Goal: Task Accomplishment & Management: Use online tool/utility

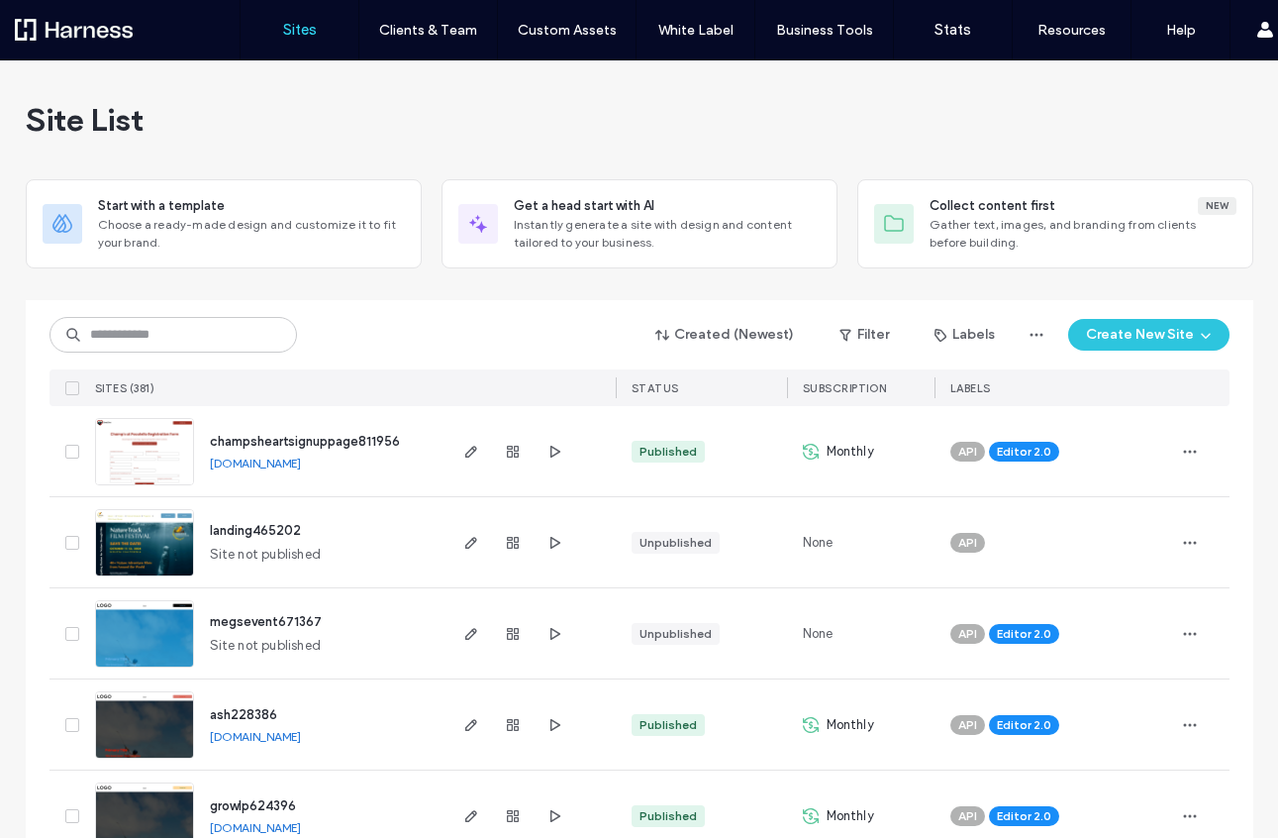
click at [1158, 327] on button "Create New Site" at bounding box center [1148, 335] width 161 height 32
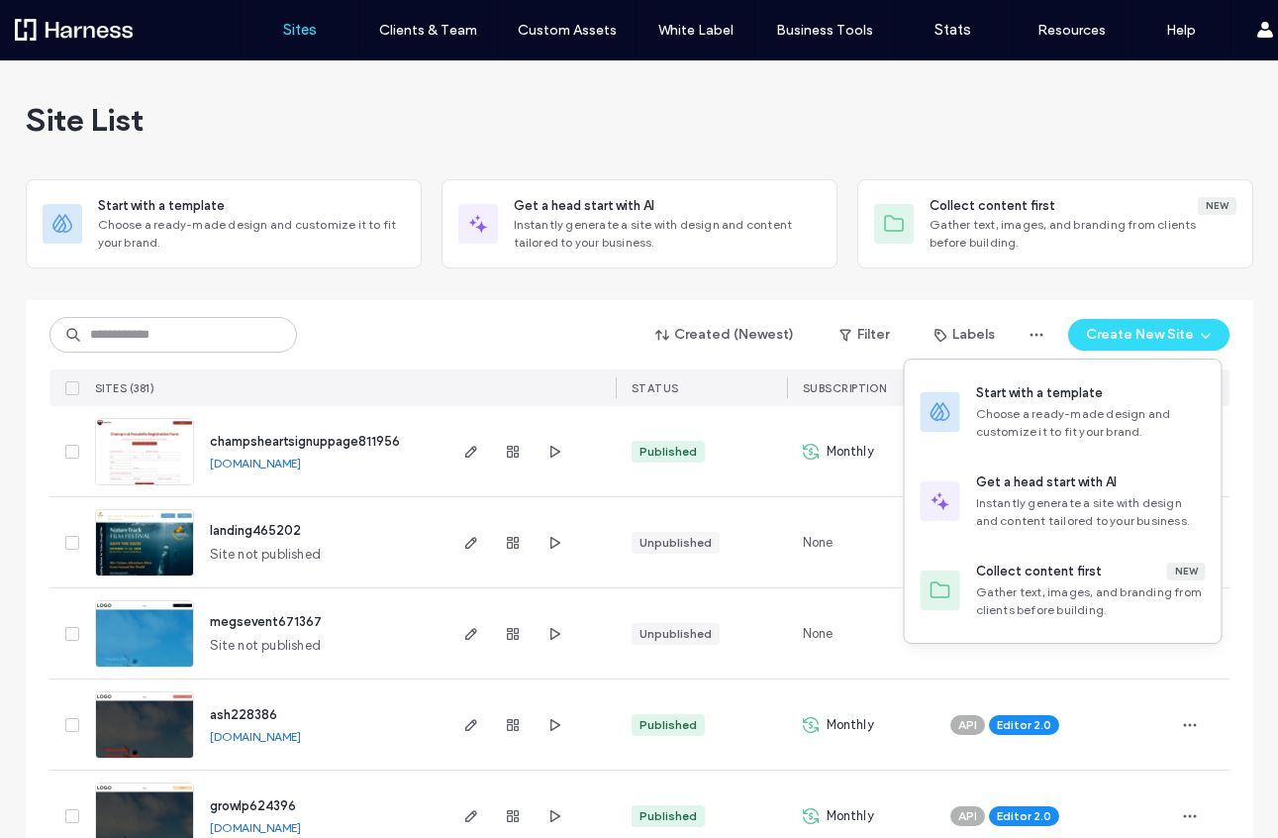
click at [564, 299] on div at bounding box center [640, 292] width 1228 height 16
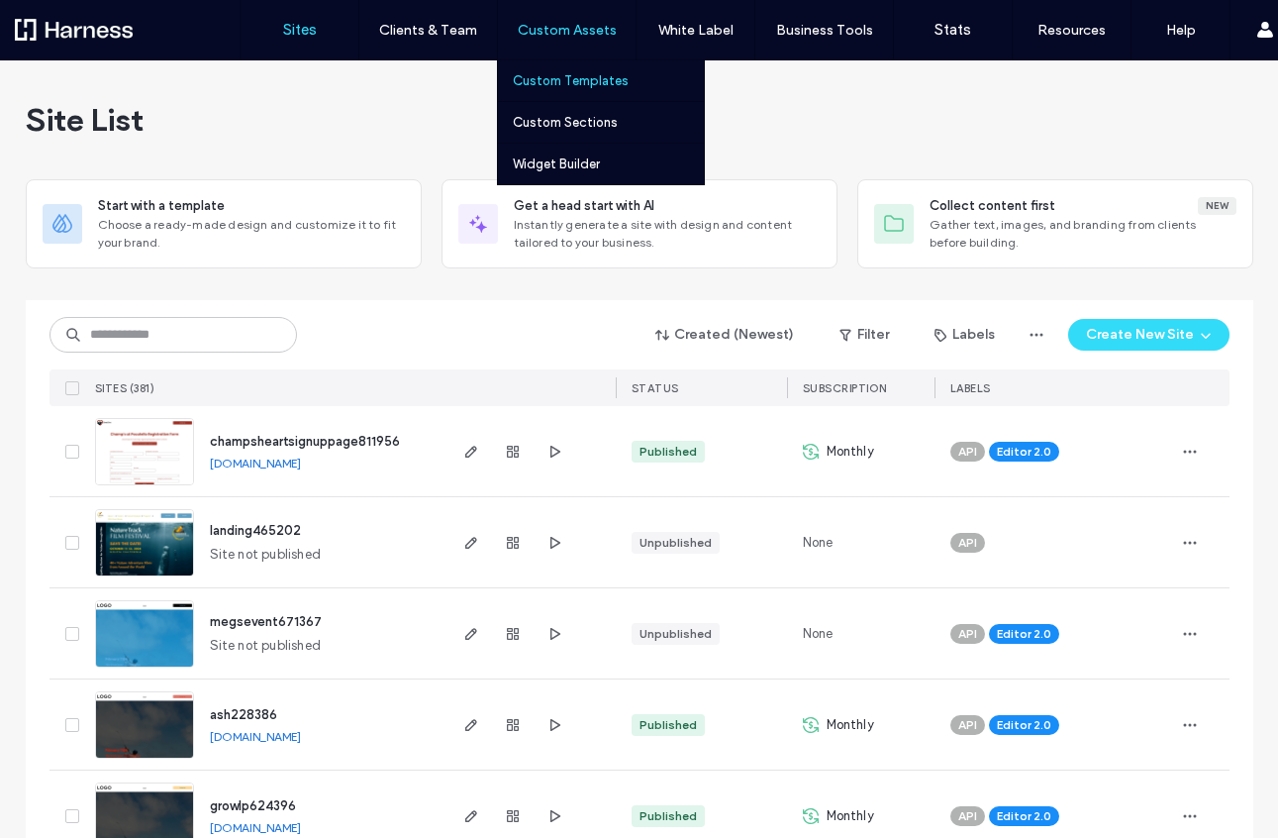
click at [594, 78] on label "Custom Templates" at bounding box center [571, 80] width 116 height 15
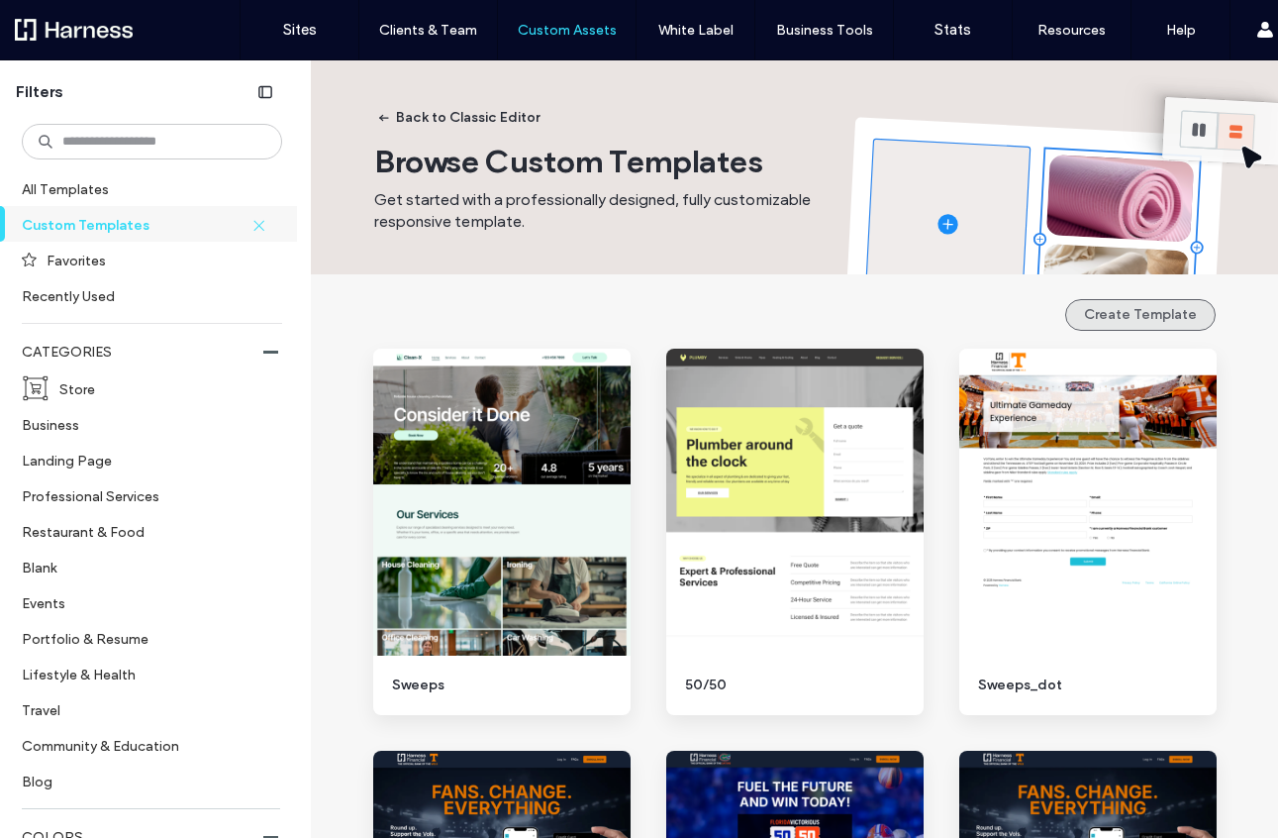
click at [1107, 313] on button "Create Template" at bounding box center [1140, 315] width 151 height 32
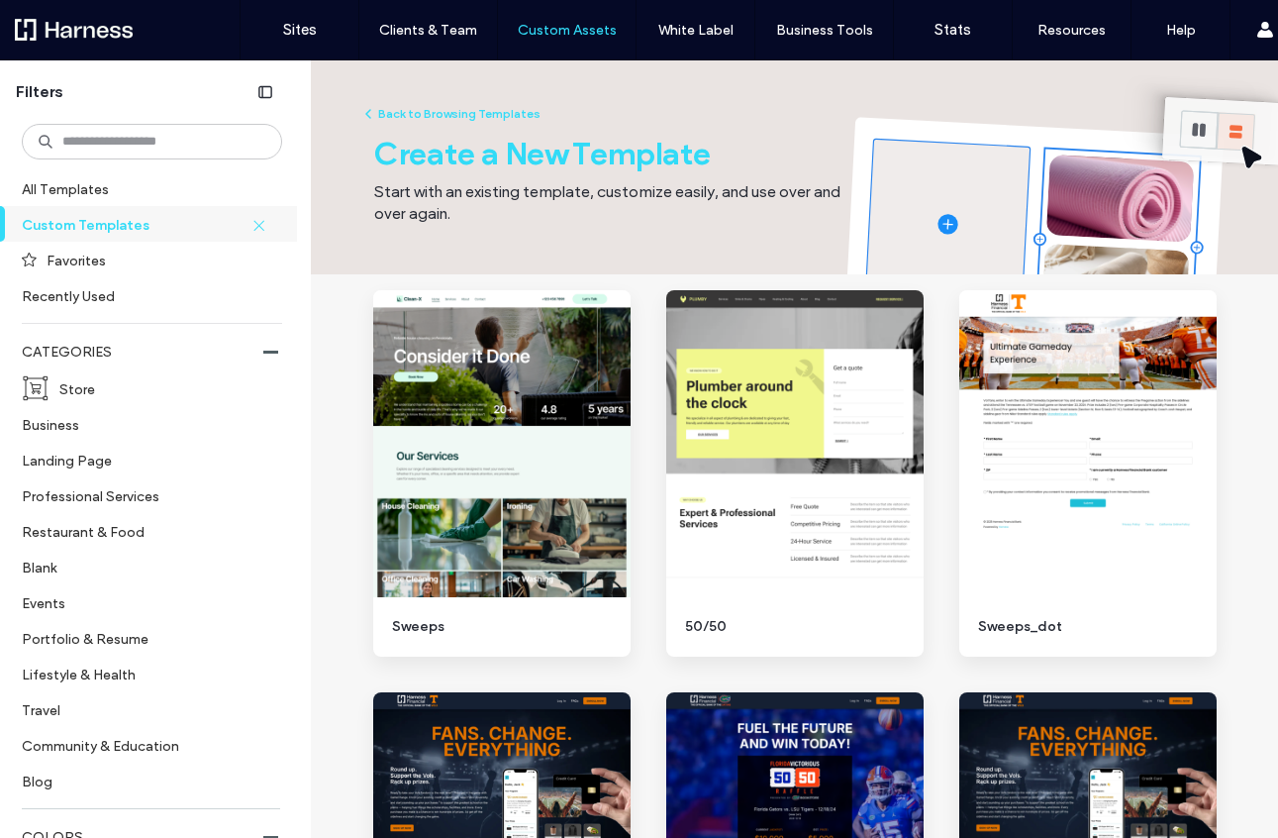
click at [99, 39] on div at bounding box center [127, 30] width 225 height 32
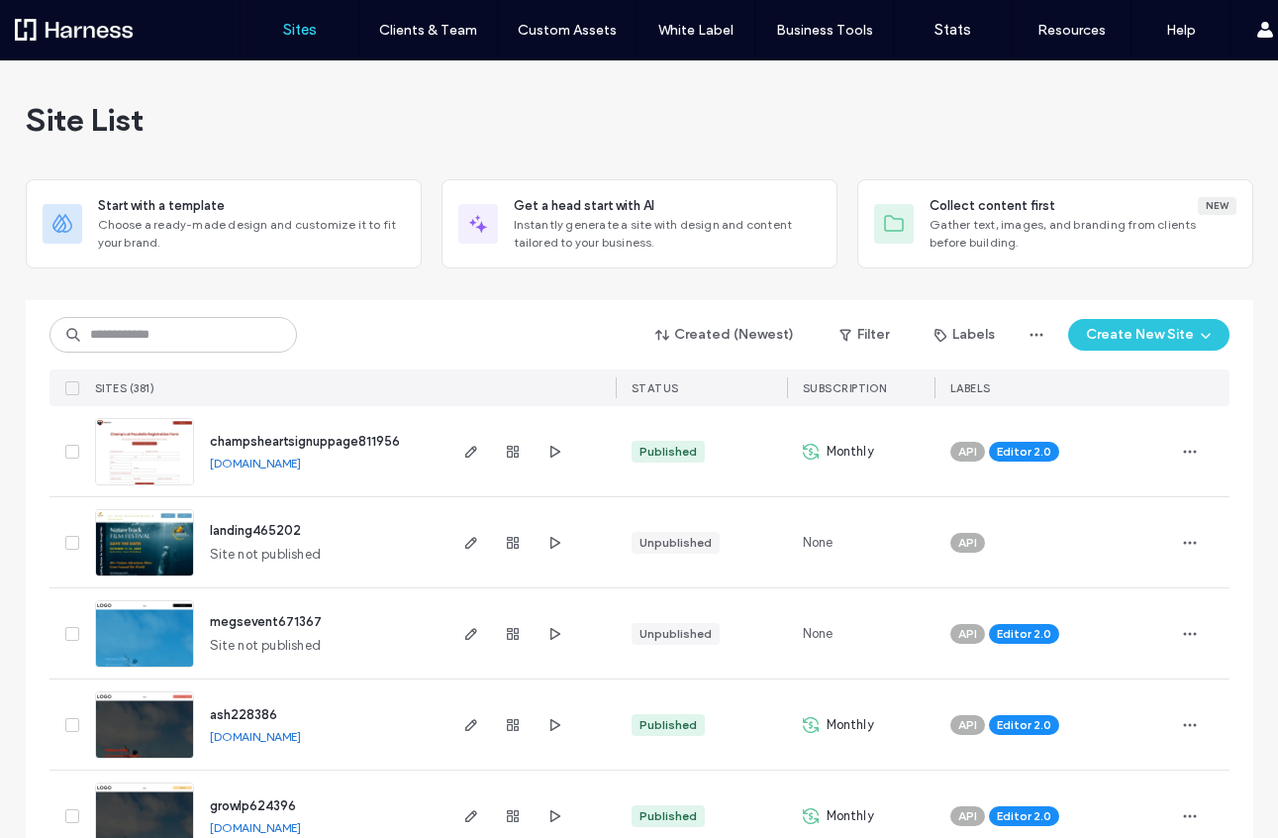
click at [1206, 336] on icon "button" at bounding box center [1206, 335] width 16 height 16
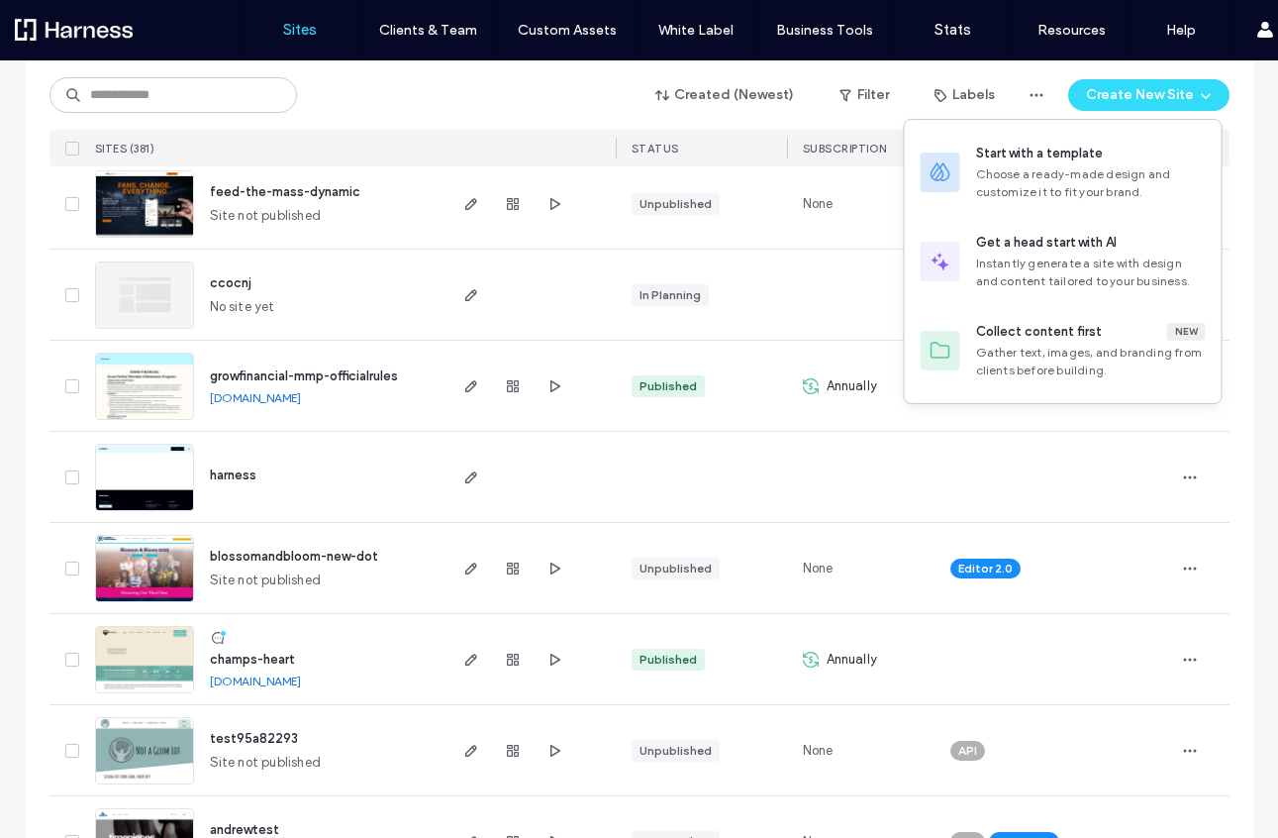
scroll to position [1618, 0]
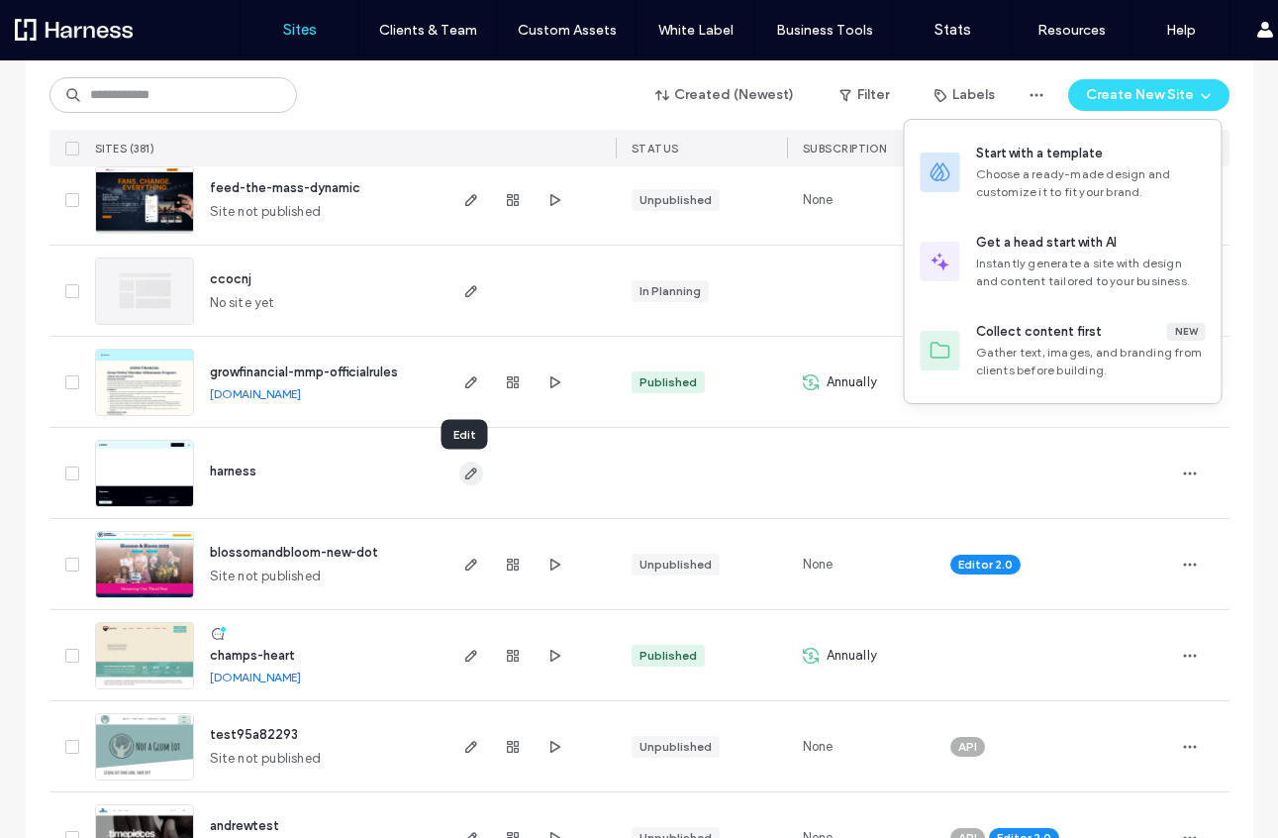
click at [464, 474] on use "button" at bounding box center [470, 473] width 12 height 12
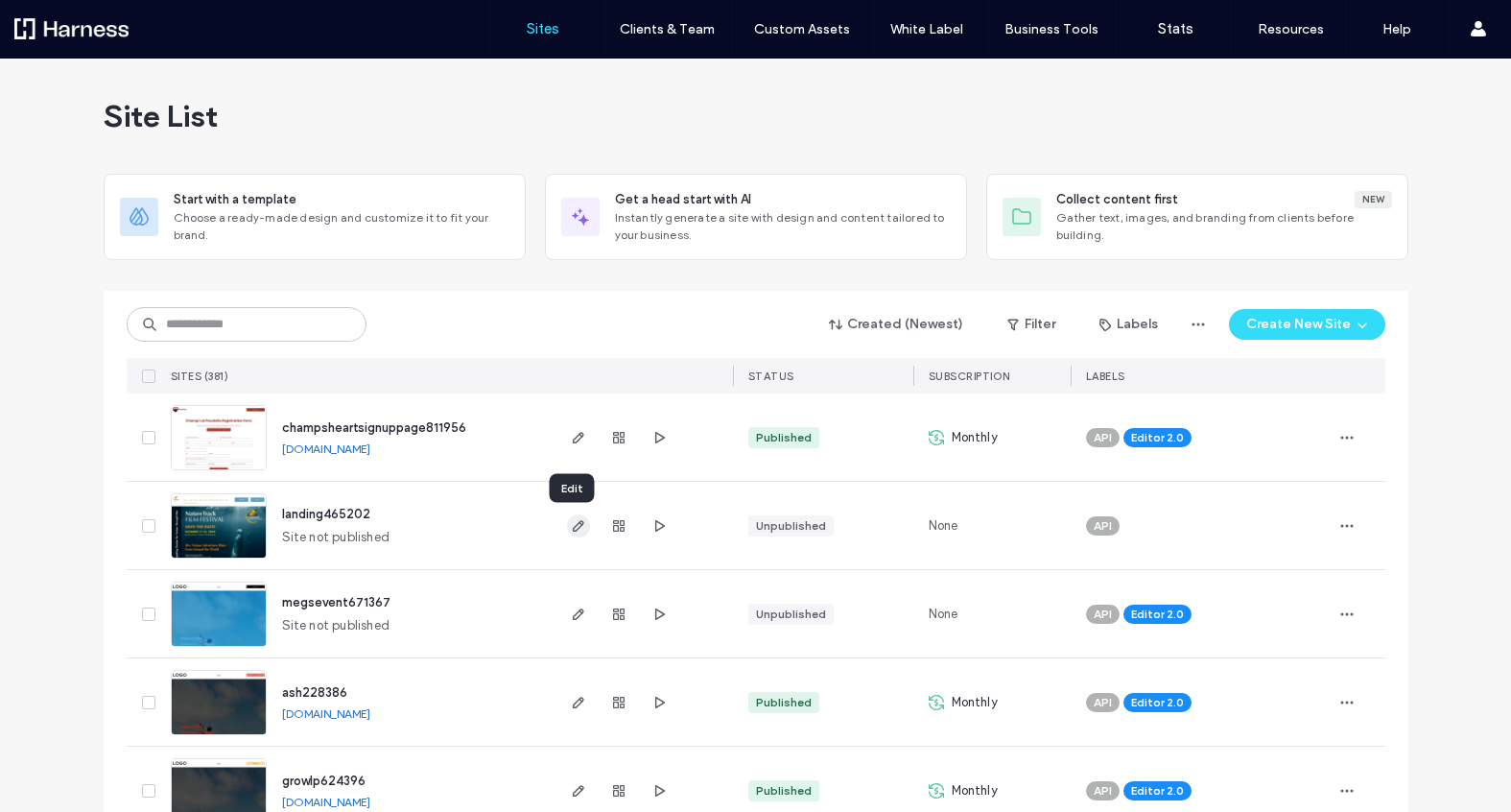
click at [567, 521] on span "button" at bounding box center [579, 526] width 23 height 23
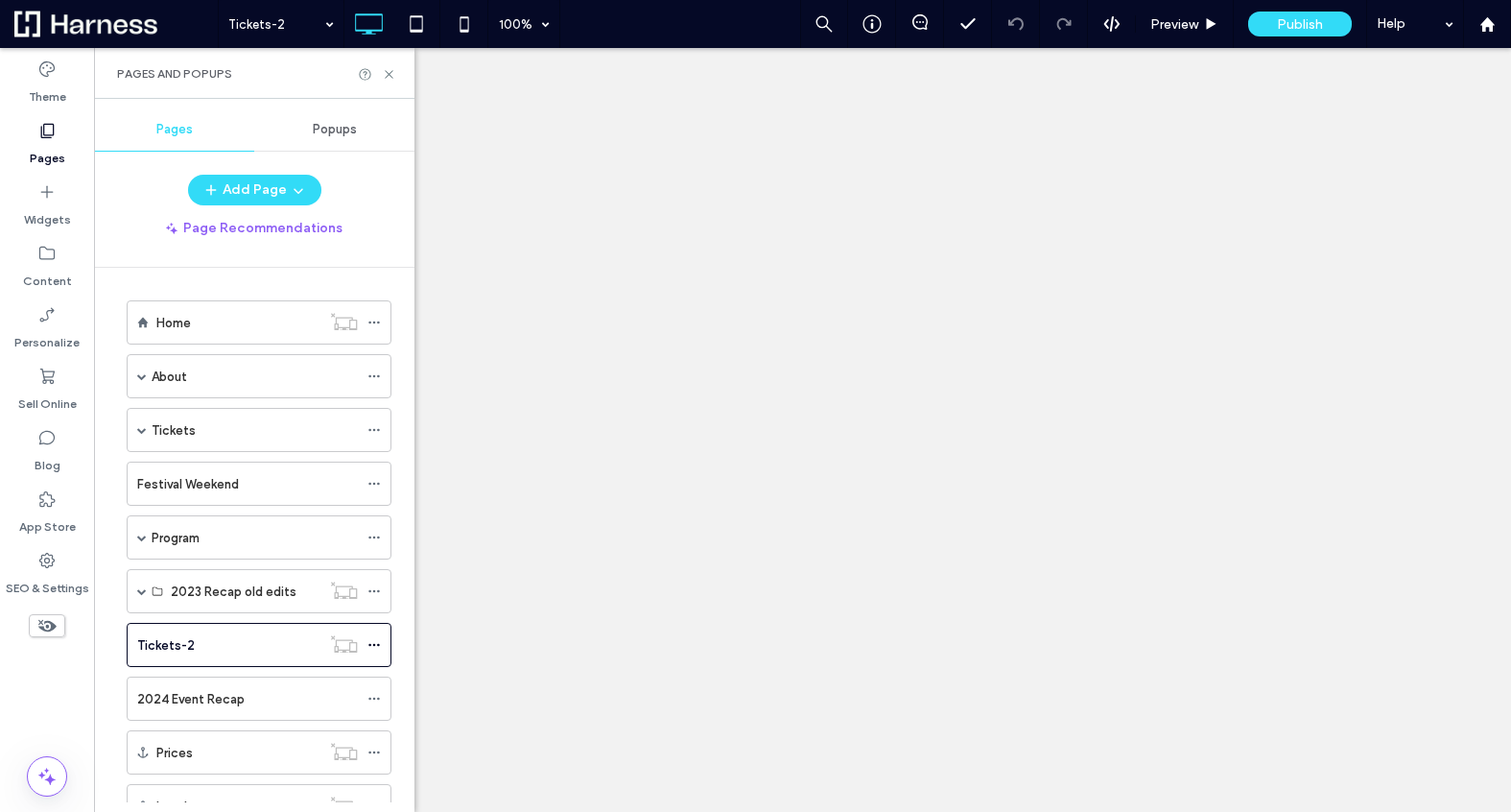
scroll to position [74, 0]
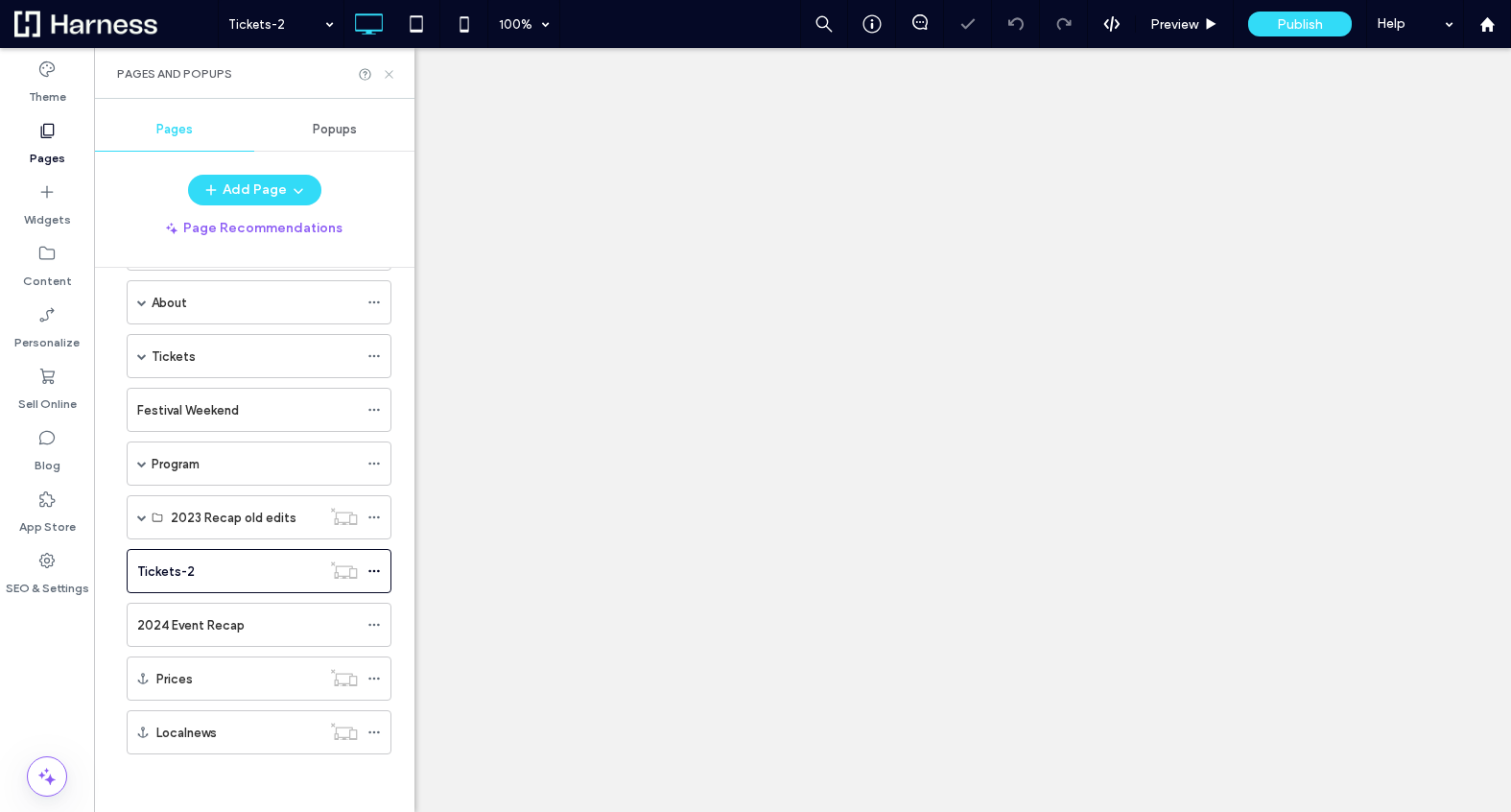
click at [387, 70] on icon at bounding box center [389, 74] width 15 height 15
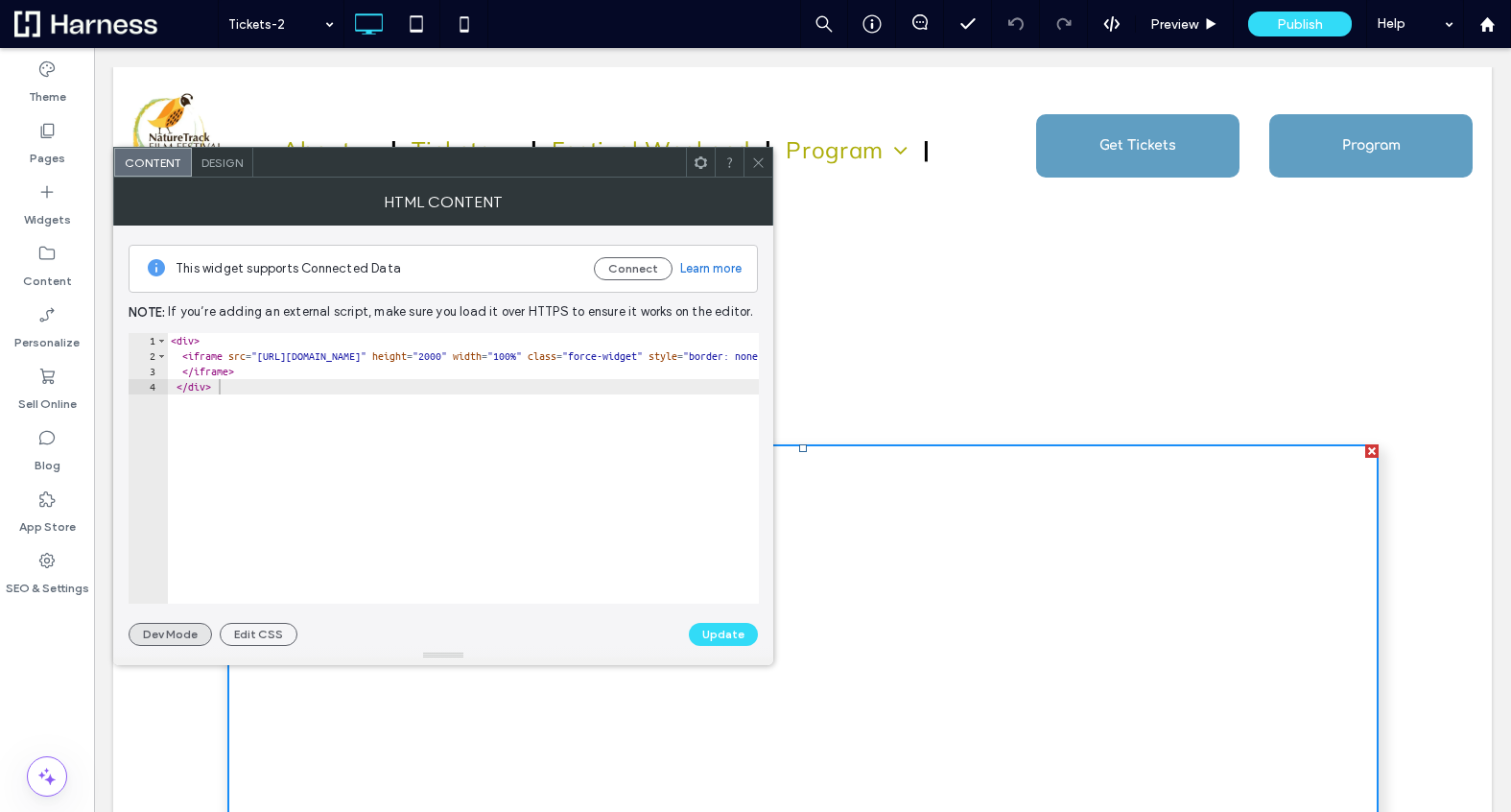
click at [174, 628] on button "Dev Mode" at bounding box center [171, 635] width 83 height 23
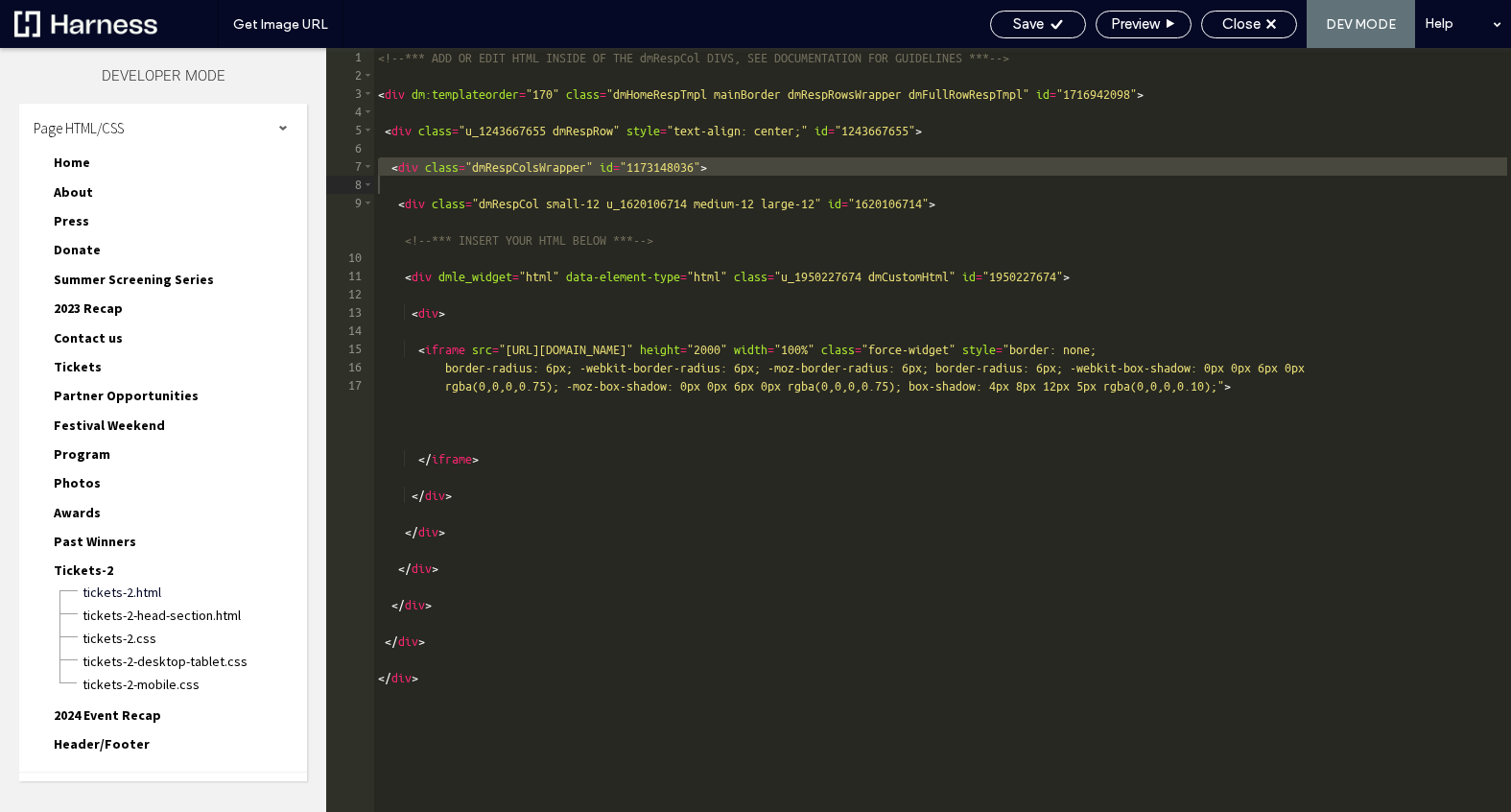
click at [571, 682] on div "<!-- *** ADD OR EDIT HTML INSIDE OF THE dmRespCol DIVS, SEE DOCUMENTATION FOR G…" at bounding box center [942, 449] width 1137 height 800
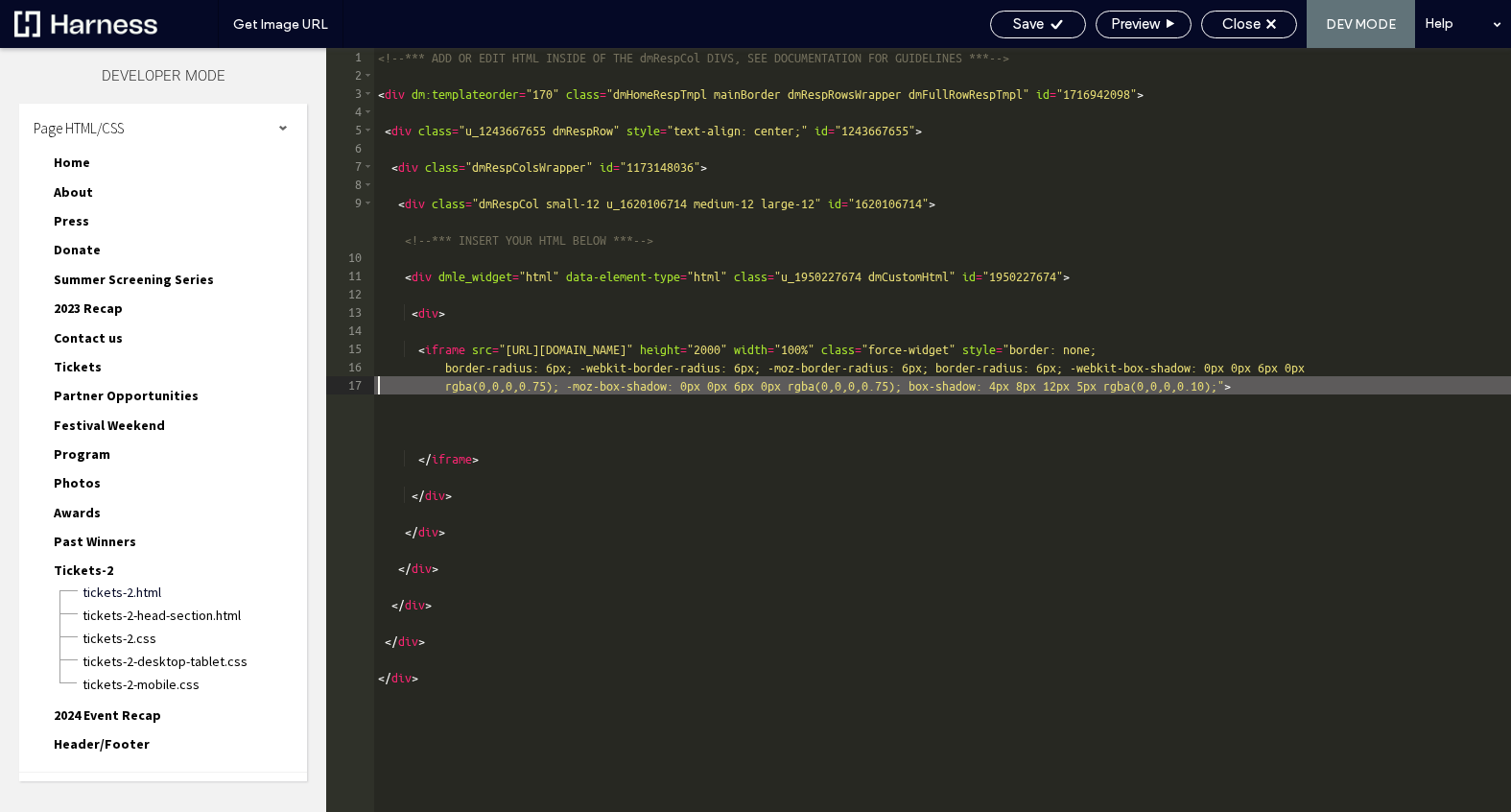
type textarea "******"
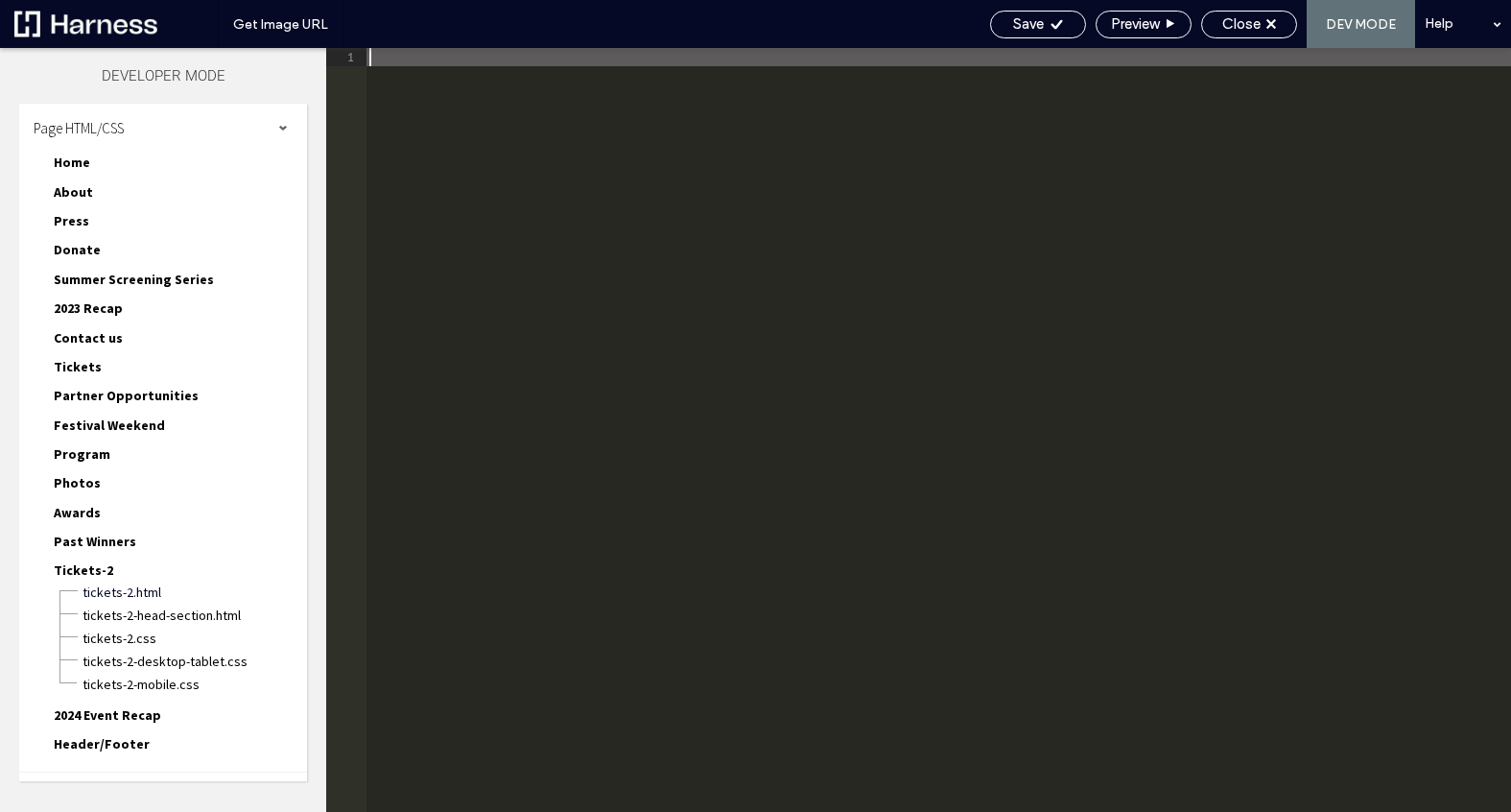
click at [535, 61] on div at bounding box center [938, 449] width 1146 height 800
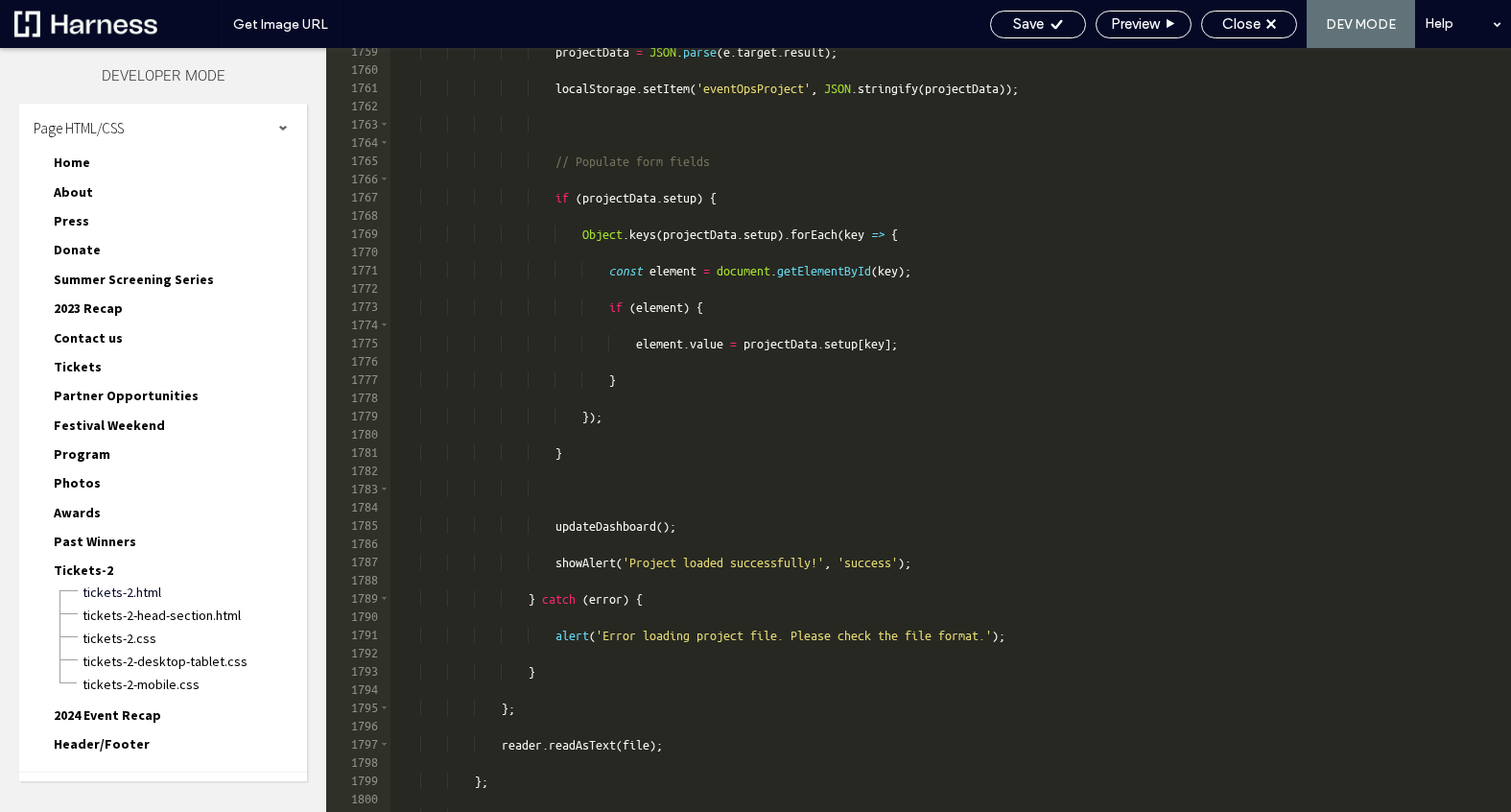
scroll to position [30430, 0]
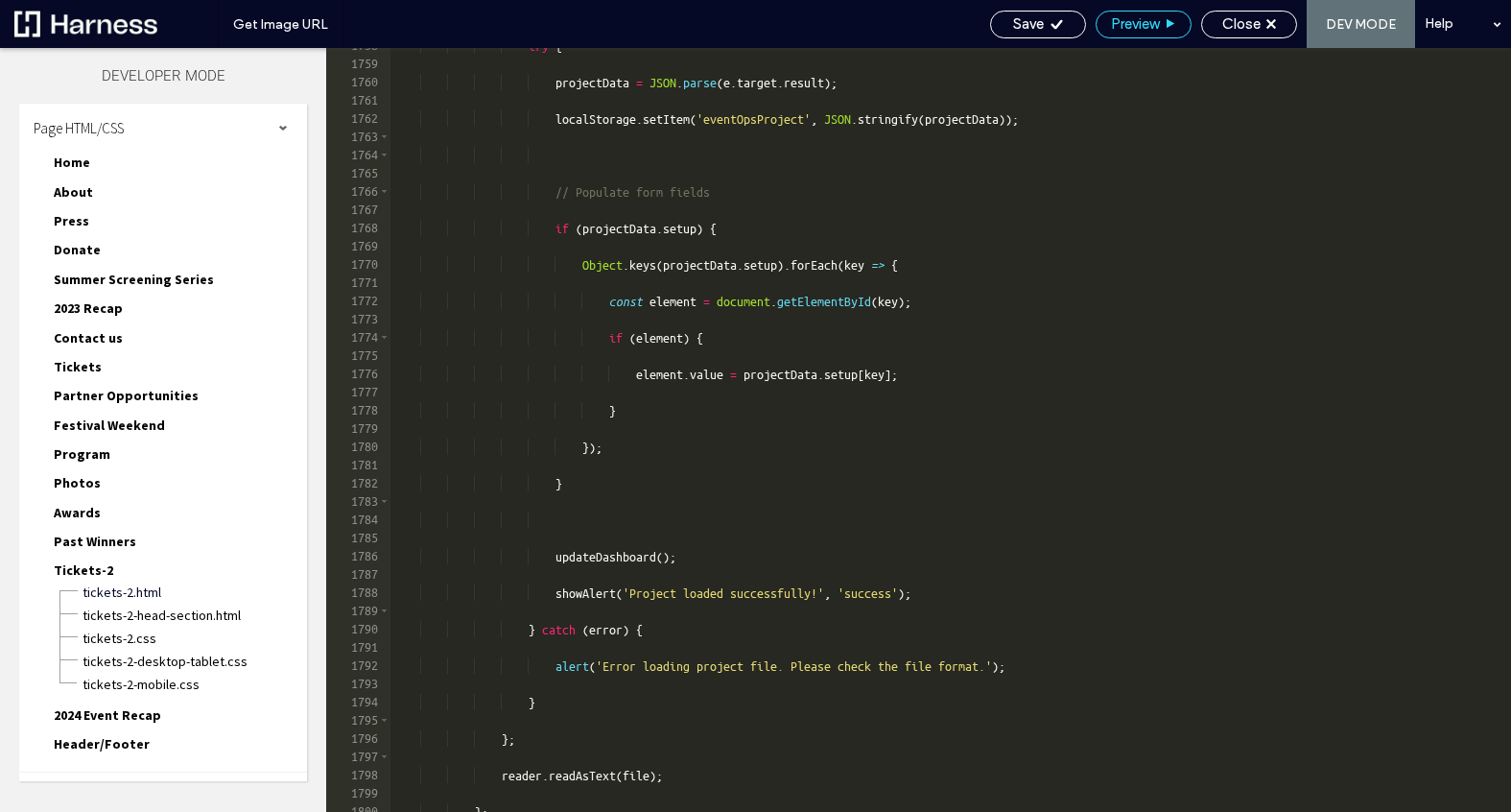
click at [1130, 21] on span "Preview" at bounding box center [1136, 24] width 48 height 17
click at [1029, 26] on span "Save" at bounding box center [1029, 24] width 31 height 17
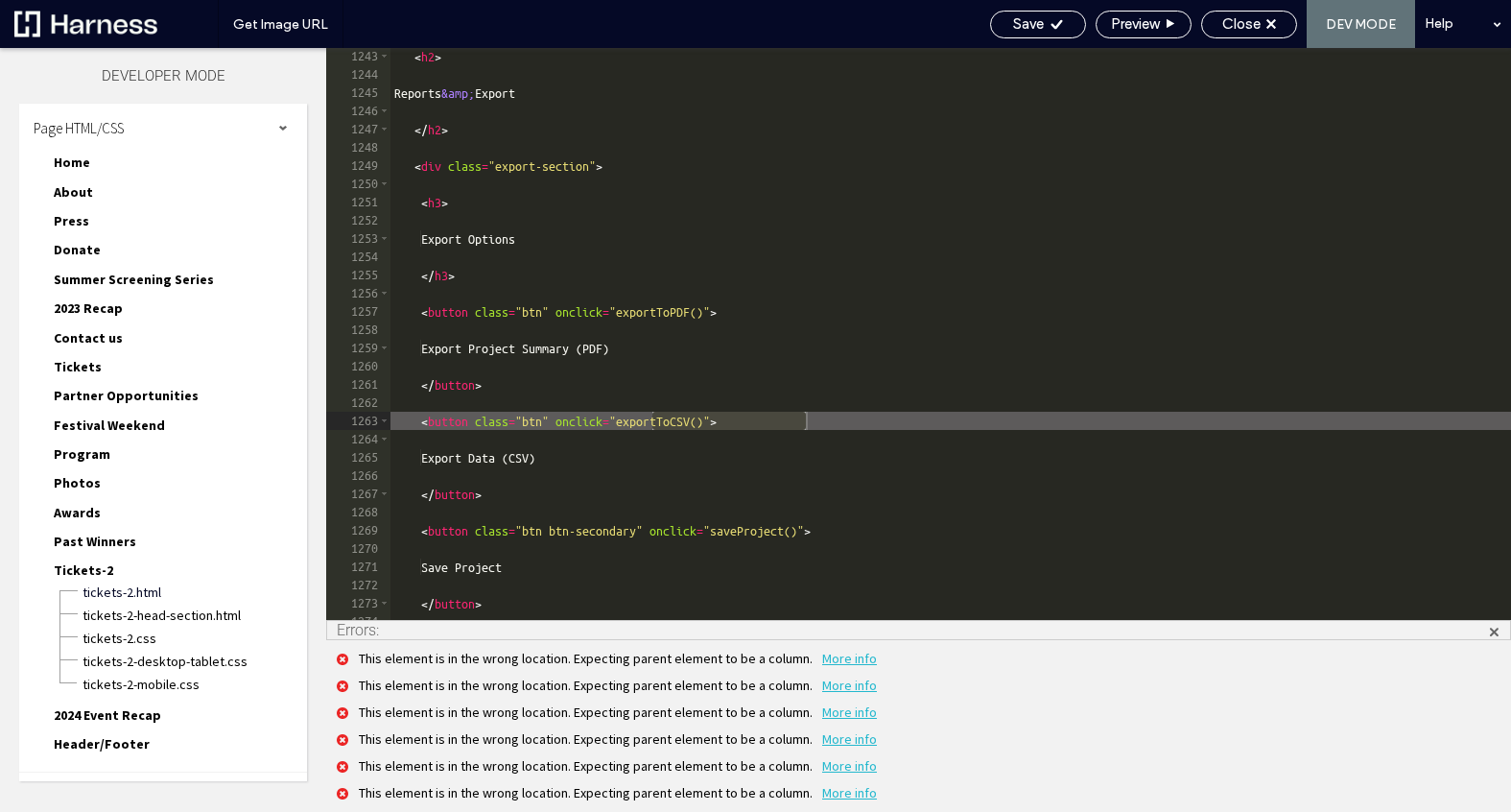
scroll to position [22034, 0]
click at [1148, 16] on span "Preview" at bounding box center [1136, 24] width 48 height 17
click at [1019, 23] on span "Save" at bounding box center [1029, 24] width 31 height 17
click at [1238, 23] on span "Close" at bounding box center [1242, 24] width 39 height 17
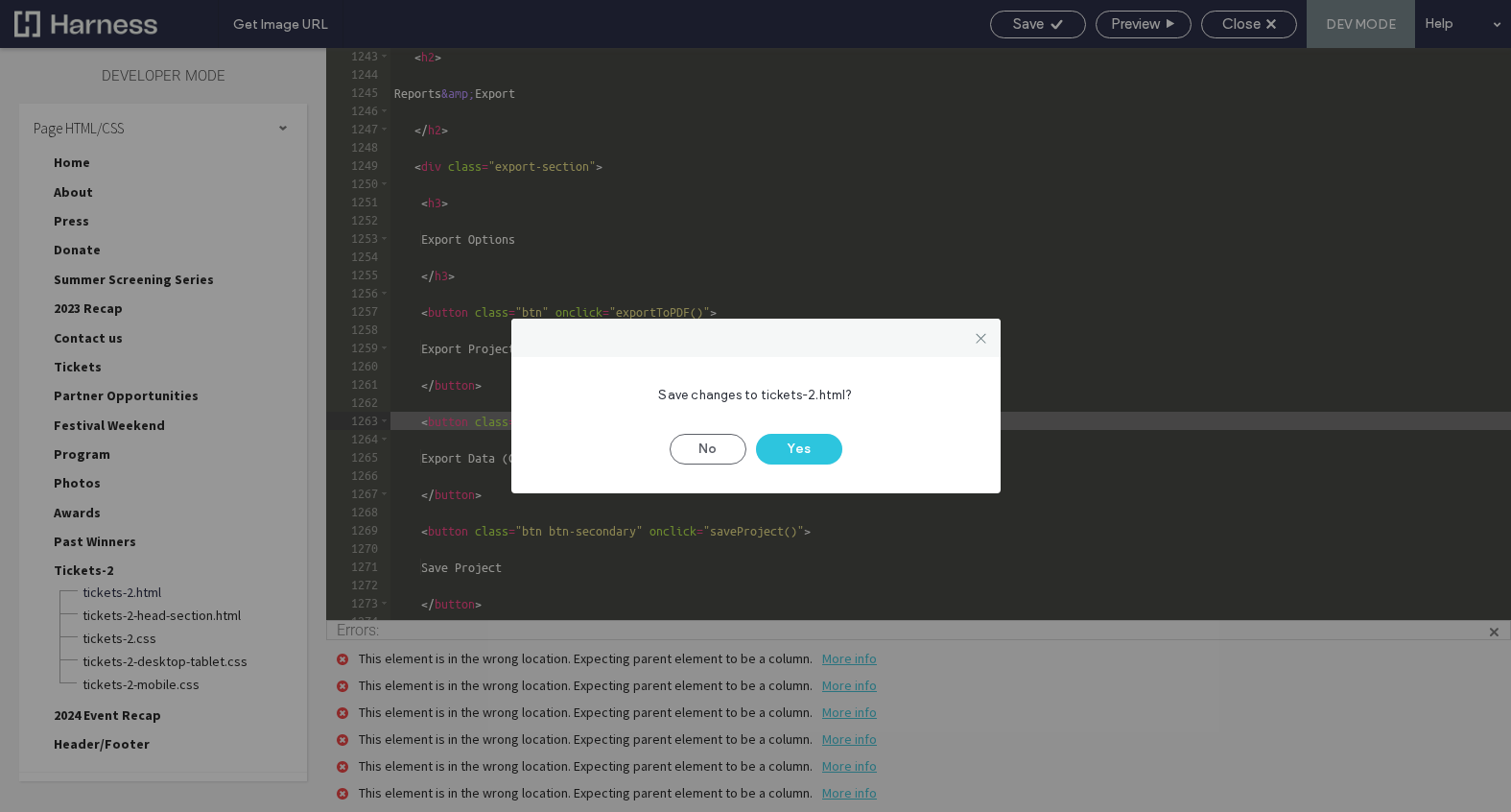
click at [808, 442] on button "Yes" at bounding box center [799, 450] width 86 height 31
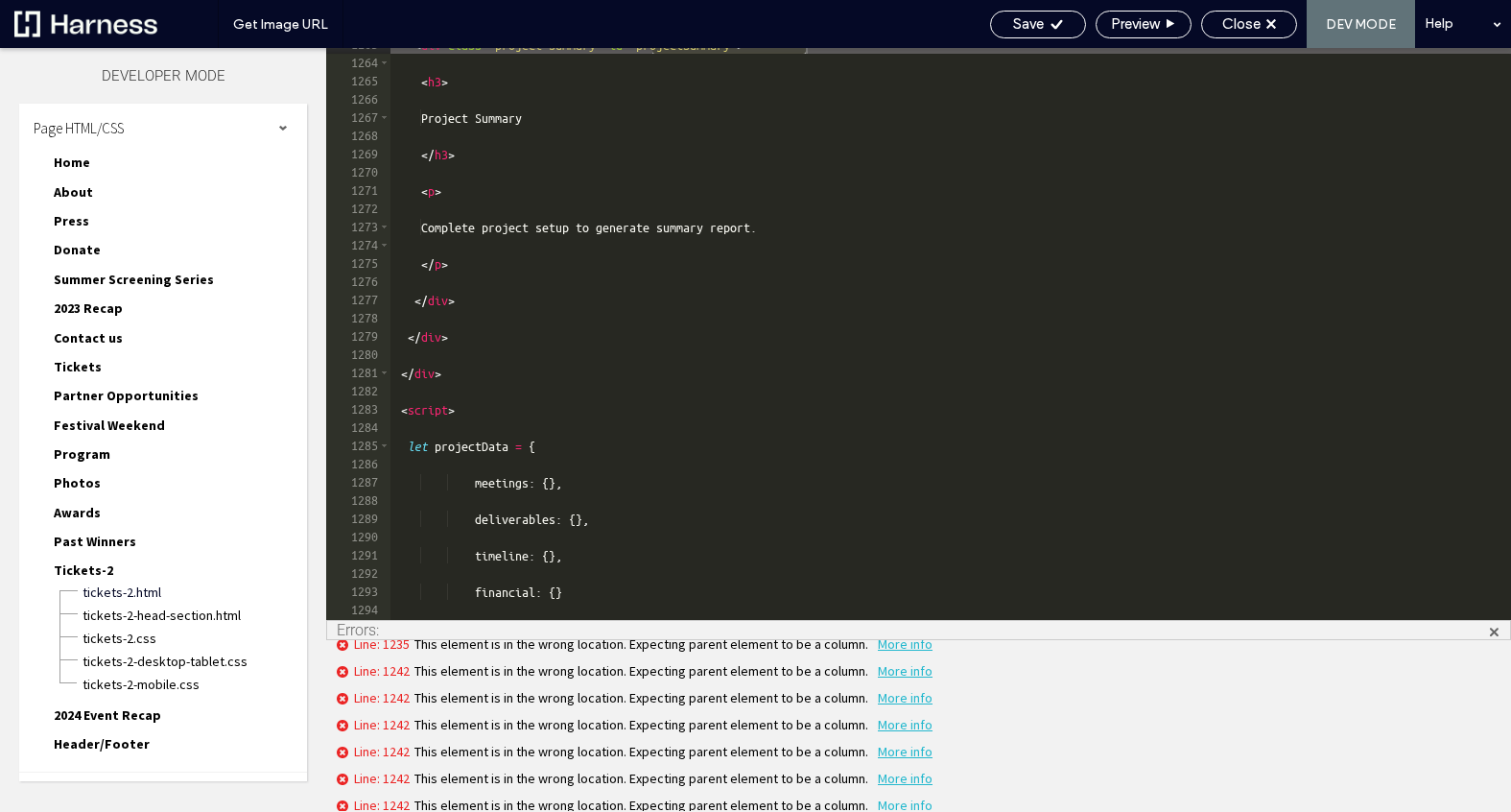
scroll to position [14148, 0]
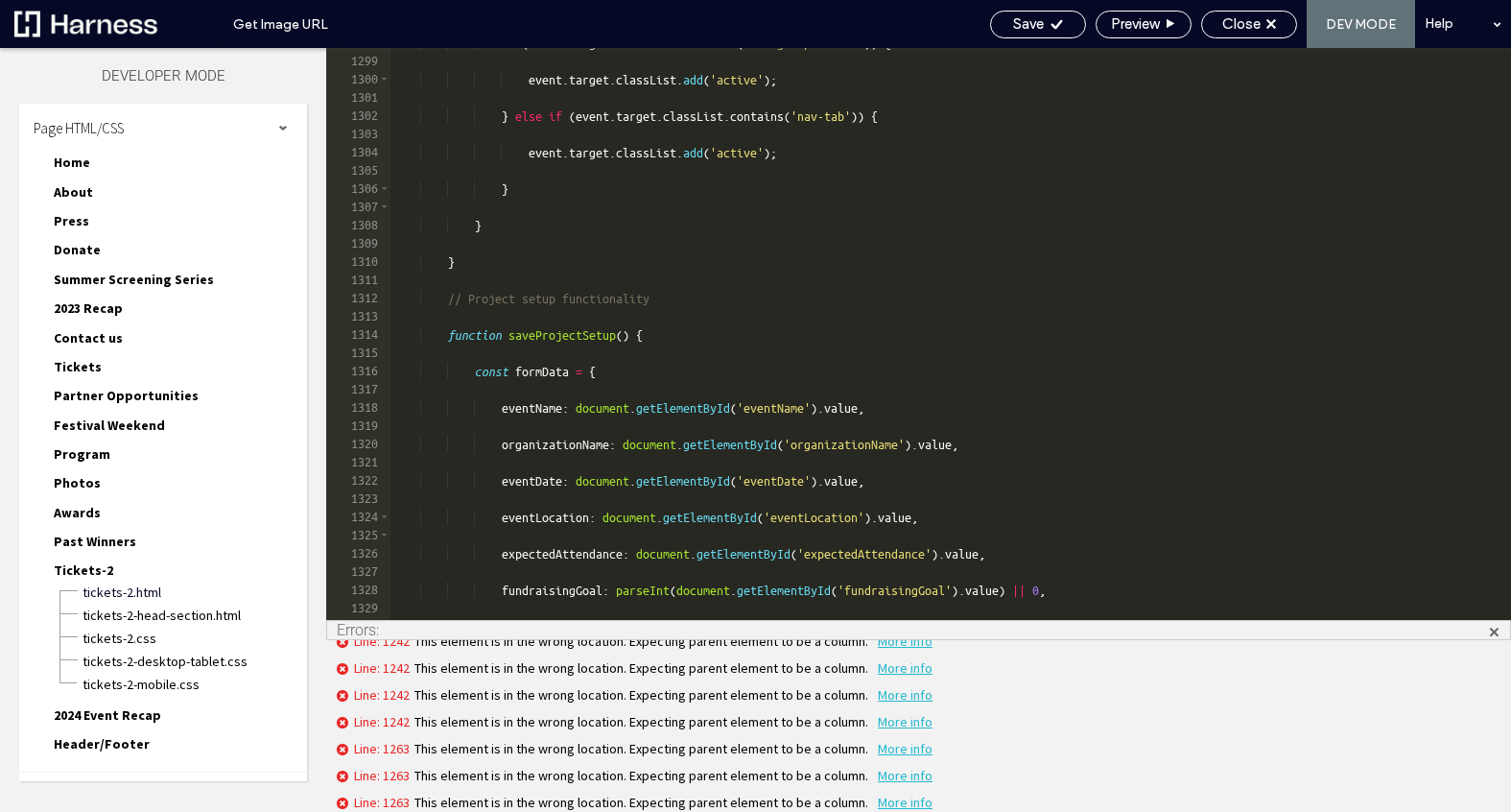
scroll to position [23016, 0]
click at [214, 616] on span "Tickets-2-head-section.html" at bounding box center [194, 615] width 226 height 19
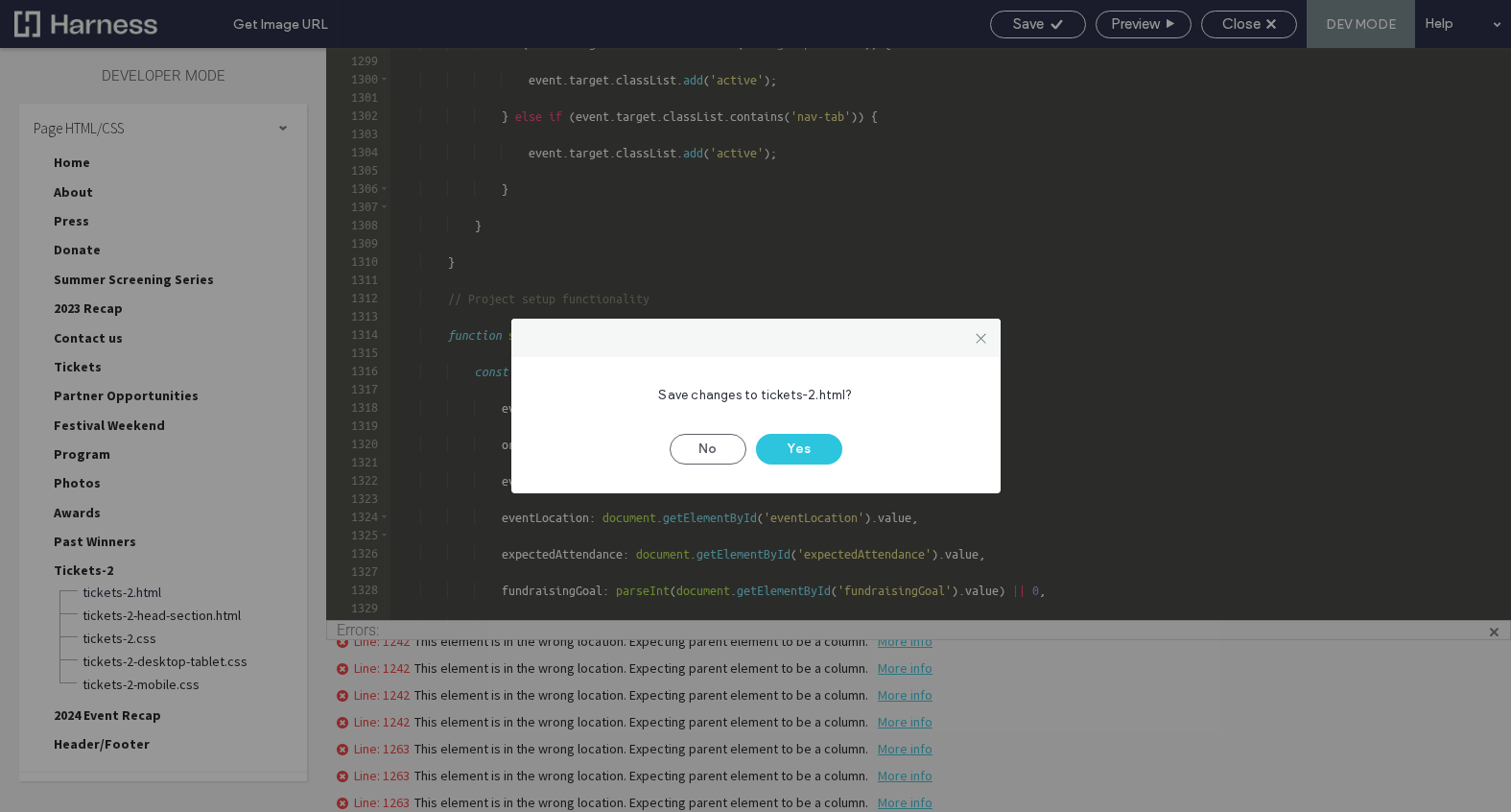
click at [798, 455] on button "Yes" at bounding box center [799, 450] width 86 height 31
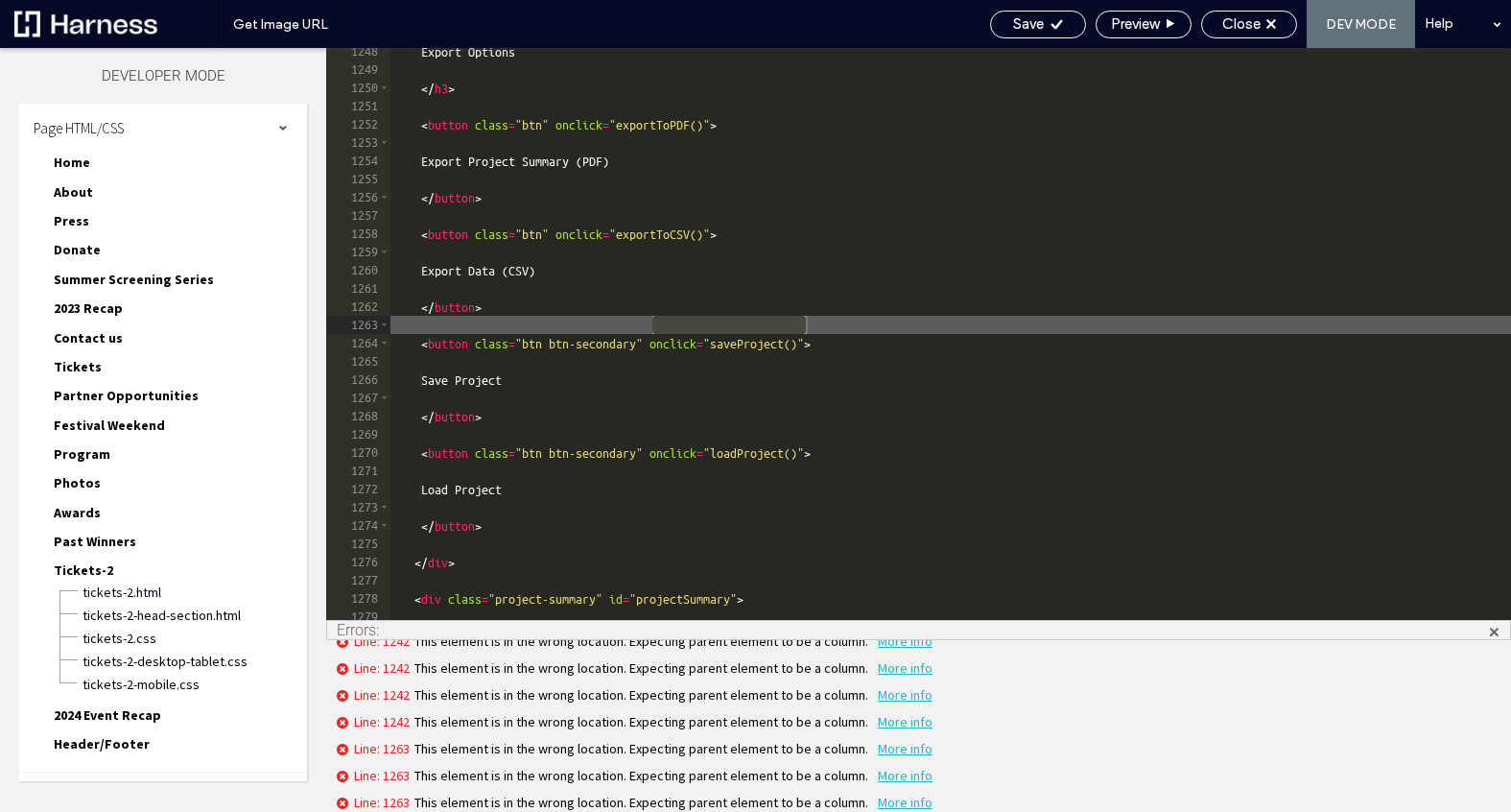
scroll to position [22127, 0]
click at [1155, 37] on div "Preview" at bounding box center [1144, 24] width 96 height 28
click at [1145, 24] on span "Preview" at bounding box center [1136, 24] width 48 height 17
